Goal: Connect with others: Connect with others

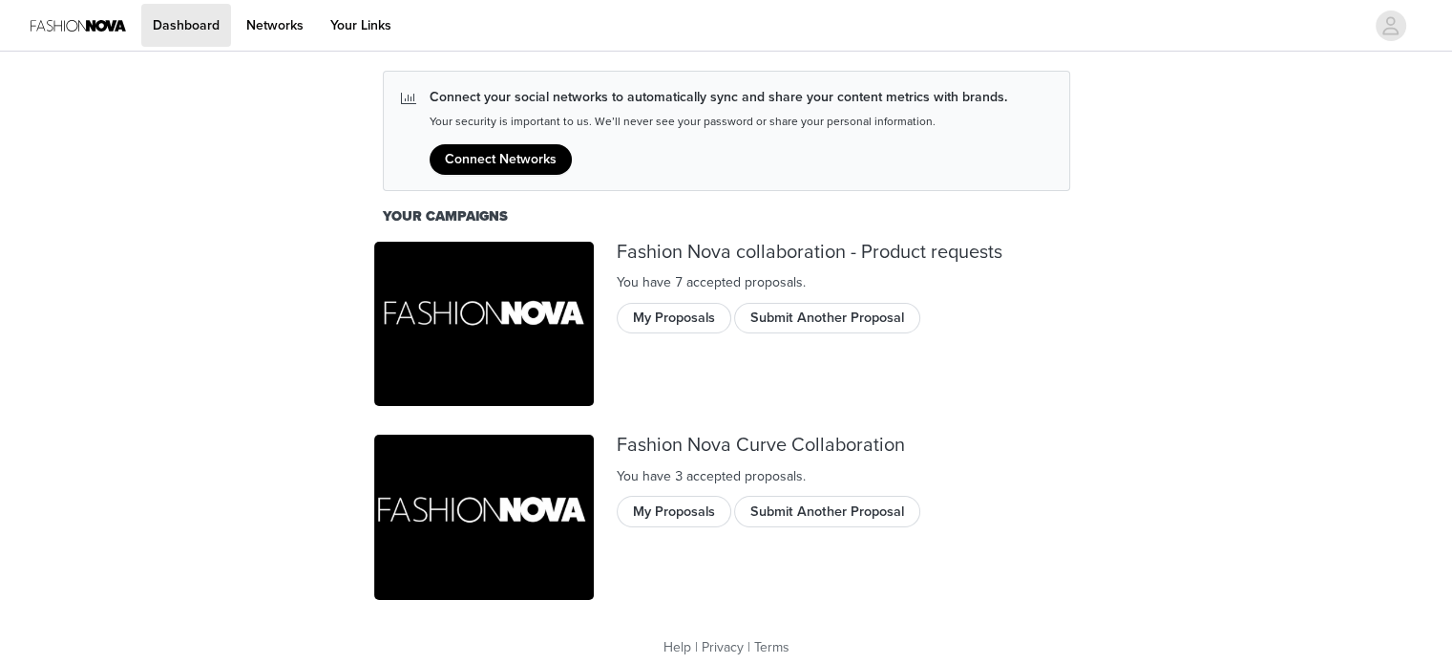
click at [539, 154] on button "Connect Networks" at bounding box center [501, 159] width 142 height 31
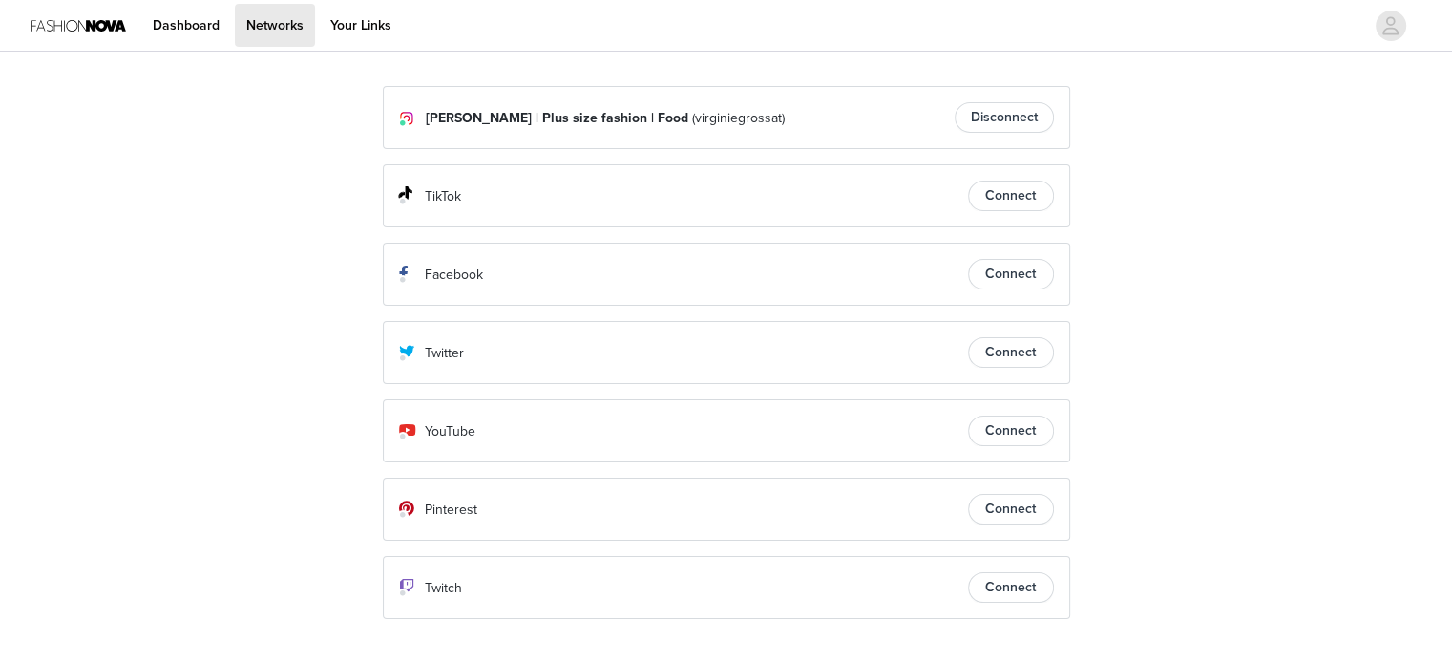
click at [982, 192] on button "Connect" at bounding box center [1011, 195] width 86 height 31
click at [188, 30] on link "Dashboard" at bounding box center [186, 25] width 90 height 43
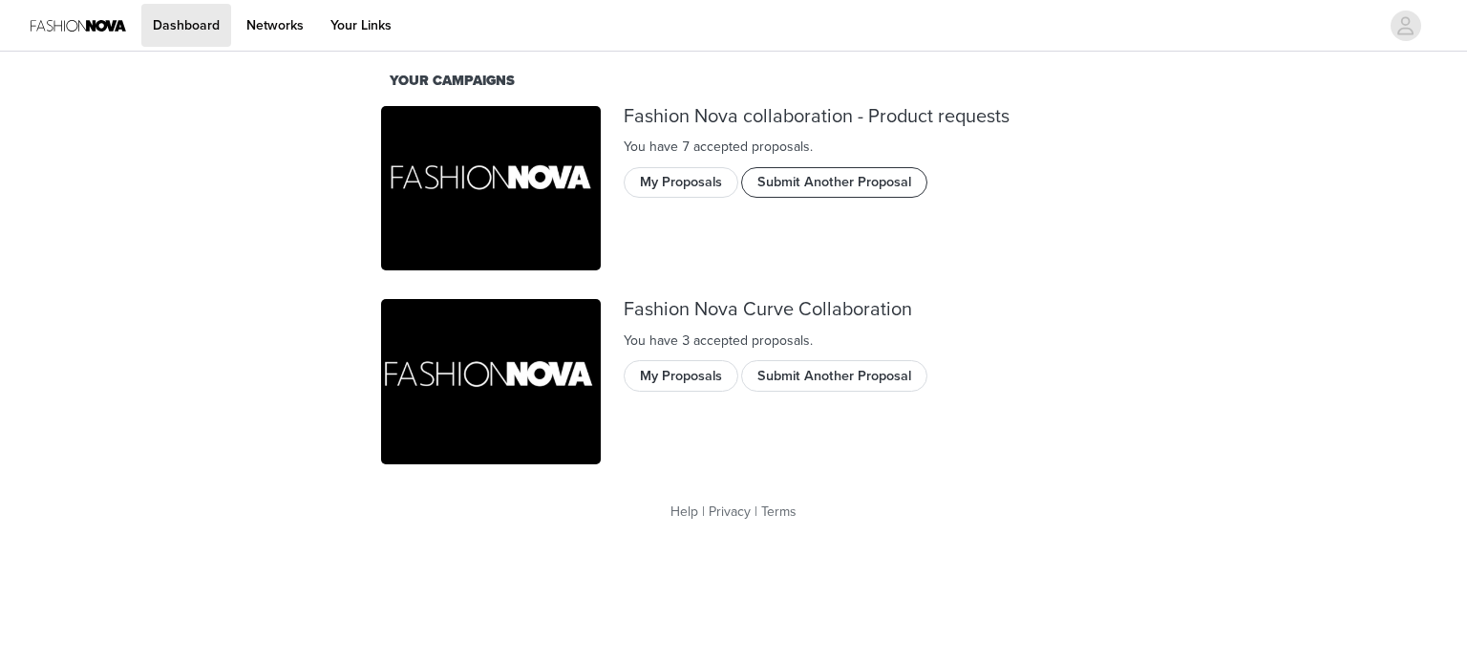
click at [759, 175] on button "Submit Another Proposal" at bounding box center [834, 182] width 186 height 31
